Goal: Task Accomplishment & Management: Manage account settings

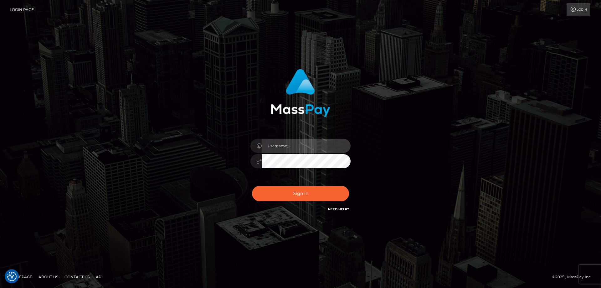
type input "Queen.megabonanza"
click at [314, 203] on div "Sign in Need Help?" at bounding box center [301, 196] width 110 height 28
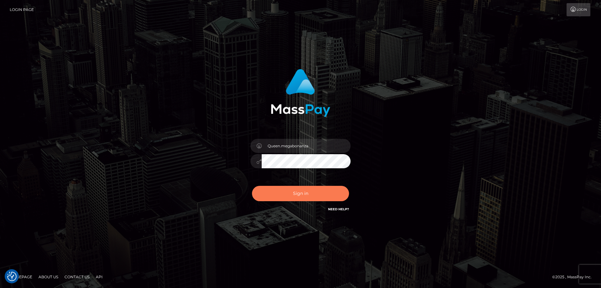
click at [310, 193] on button "Sign in" at bounding box center [300, 193] width 97 height 15
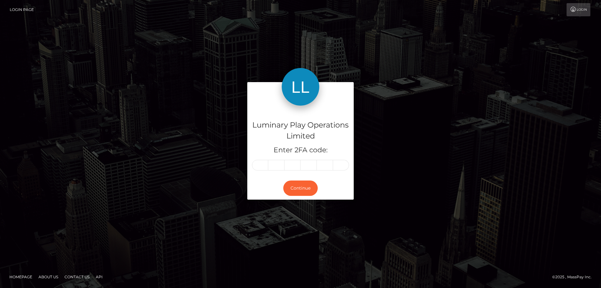
click at [263, 166] on input "text" at bounding box center [260, 165] width 16 height 11
type input "0"
type input "1"
type input "2"
type input "3"
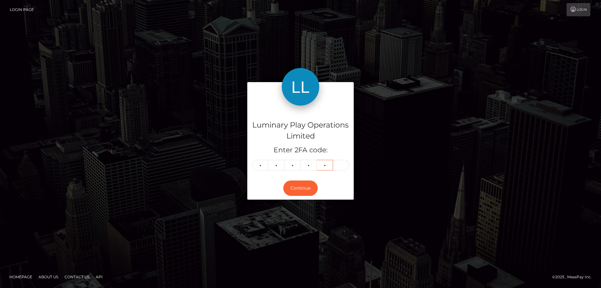
type input "2"
type input "4"
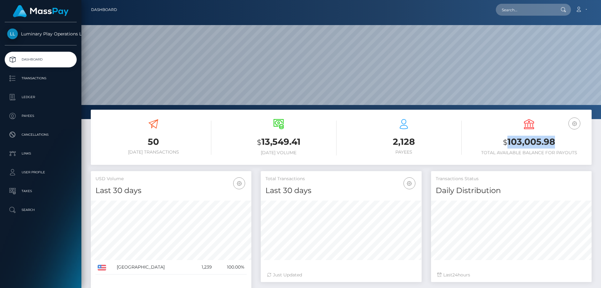
scroll to position [111, 161]
